Goal: Task Accomplishment & Management: Use online tool/utility

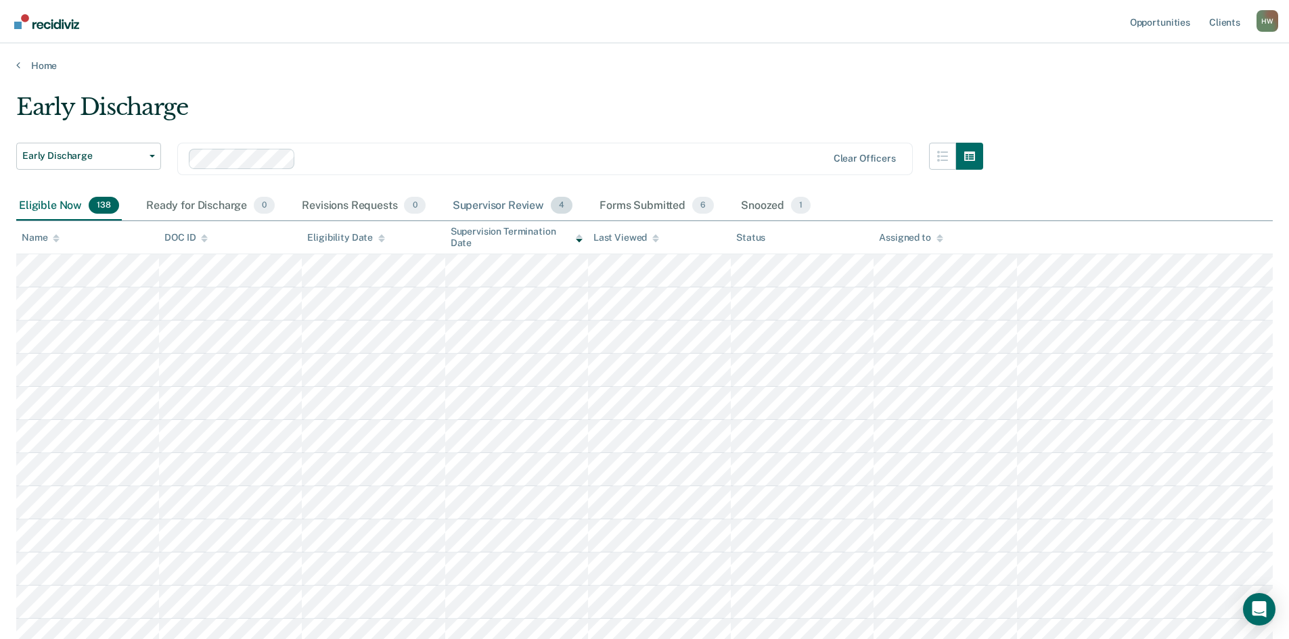
click at [505, 209] on div "Supervisor Review 4" at bounding box center [513, 206] width 126 height 30
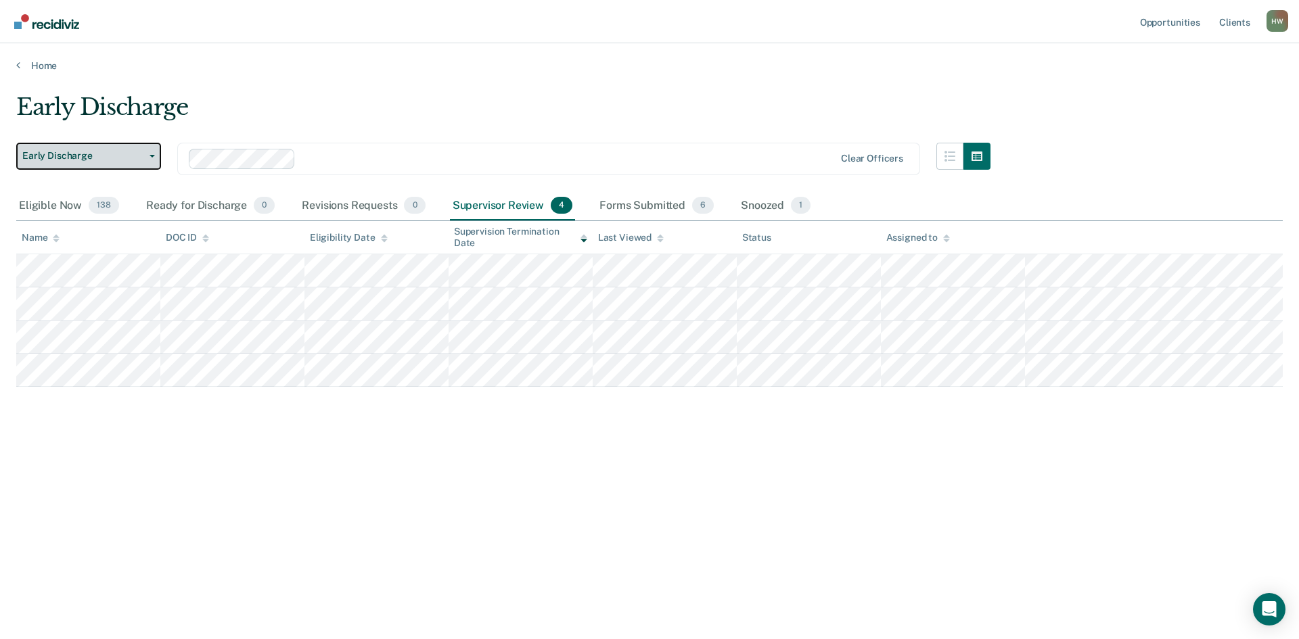
click at [159, 156] on button "Early Discharge" at bounding box center [88, 156] width 145 height 27
